Goal: Register for event/course

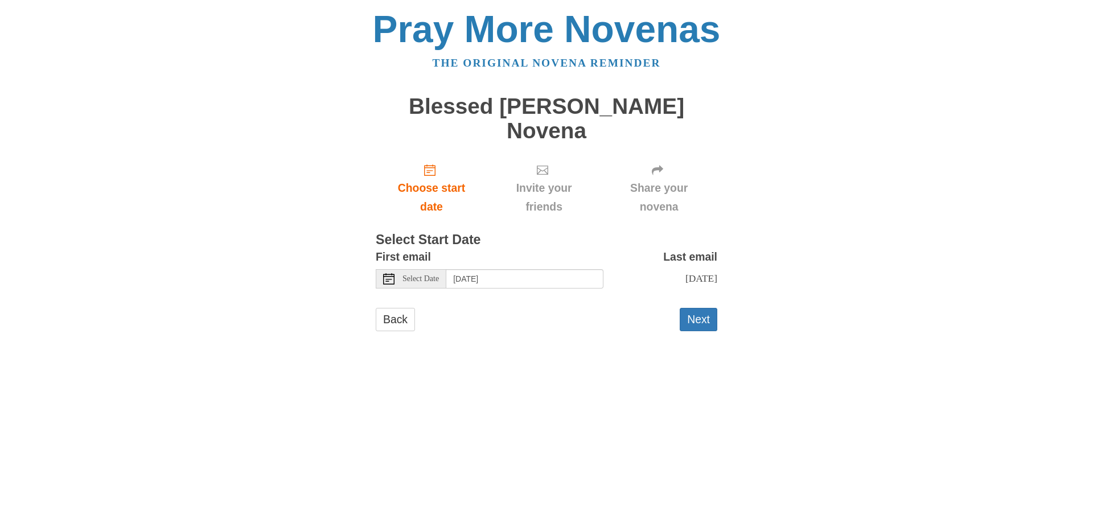
click at [427, 275] on span "Select Date" at bounding box center [421, 279] width 36 height 8
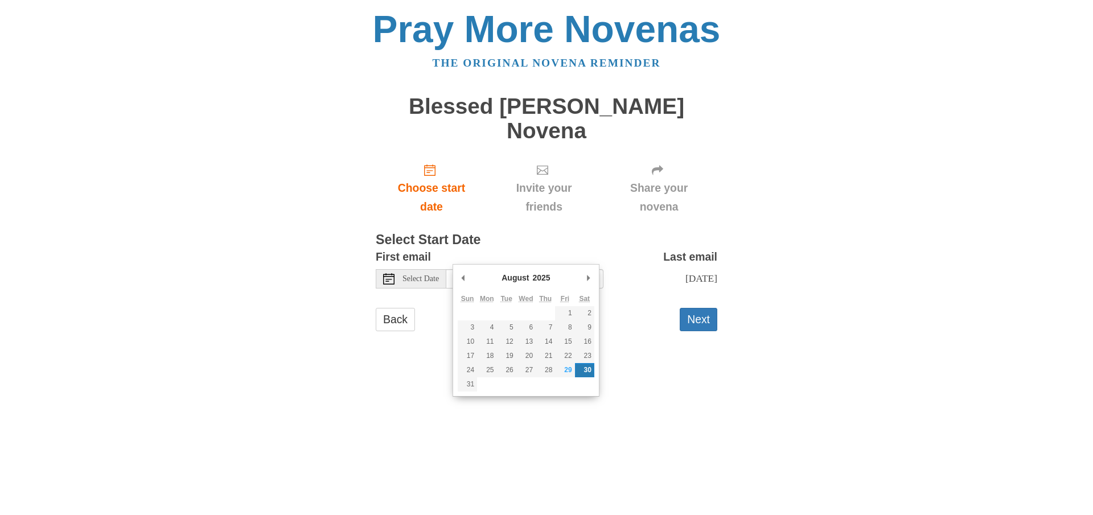
click at [910, 350] on body "Pray More Novenas The original novena reminder Blessed Carlo Acutis Novena Choo…" at bounding box center [546, 182] width 1093 height 364
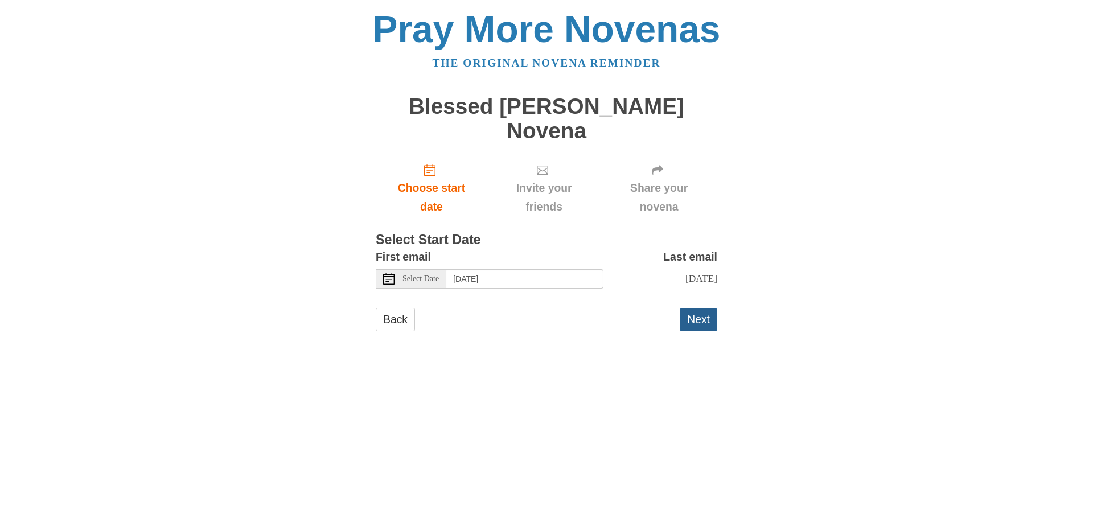
click at [706, 308] on button "Next" at bounding box center [699, 319] width 38 height 23
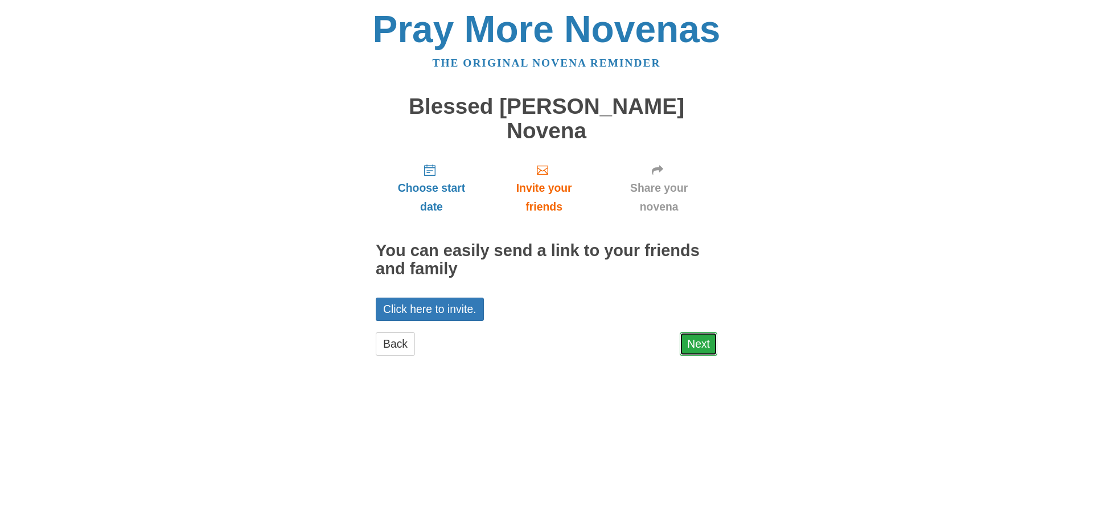
click at [689, 333] on link "Next" at bounding box center [699, 344] width 38 height 23
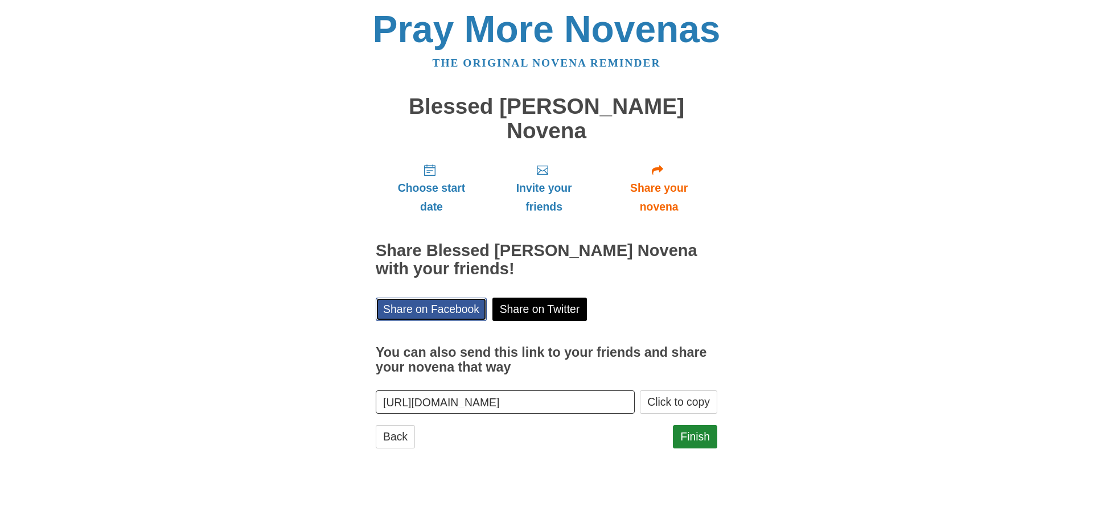
click at [443, 298] on link "Share on Facebook" at bounding box center [431, 309] width 111 height 23
click at [673, 391] on button "Click to copy" at bounding box center [678, 402] width 77 height 23
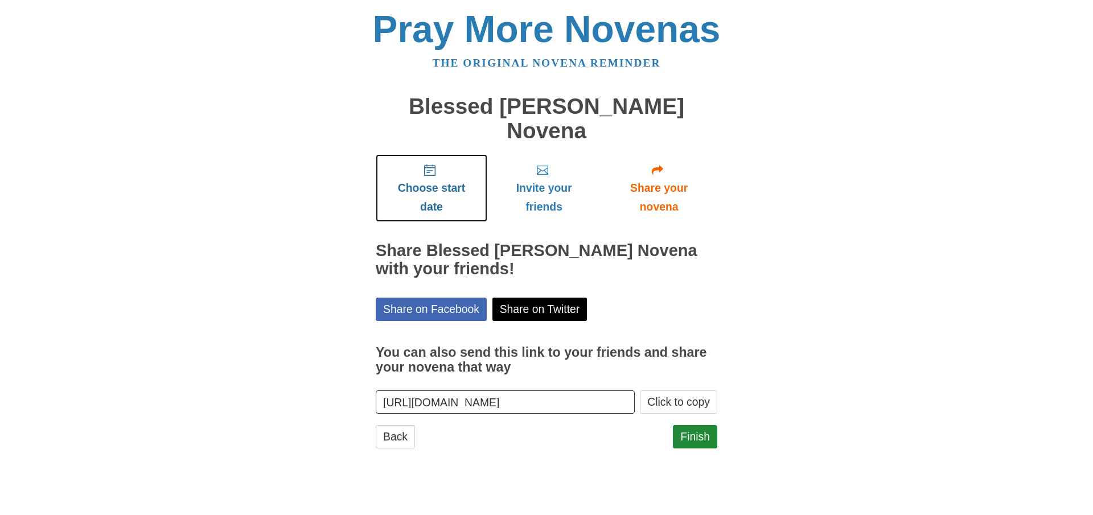
click at [421, 179] on span "Choose start date" at bounding box center [431, 198] width 89 height 38
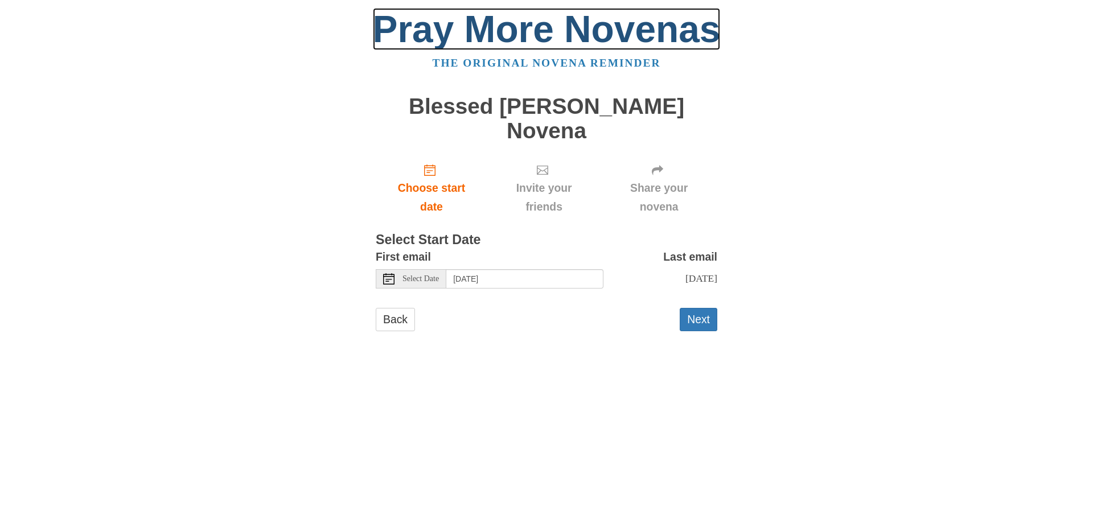
click at [466, 29] on link "Pray More Novenas" at bounding box center [547, 29] width 348 height 42
